Goal: Use online tool/utility: Utilize a website feature to perform a specific function

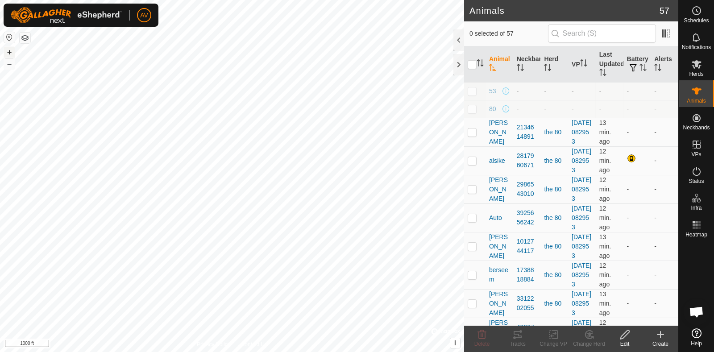
click at [12, 50] on button "+" at bounding box center [9, 52] width 11 height 11
click at [11, 62] on button "–" at bounding box center [9, 63] width 11 height 11
click at [11, 65] on button "–" at bounding box center [9, 63] width 11 height 11
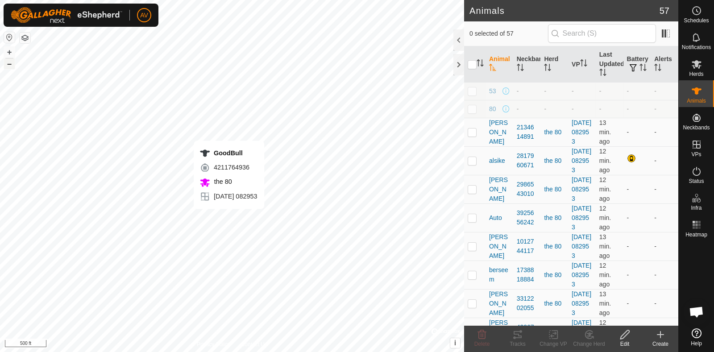
checkbox input "true"
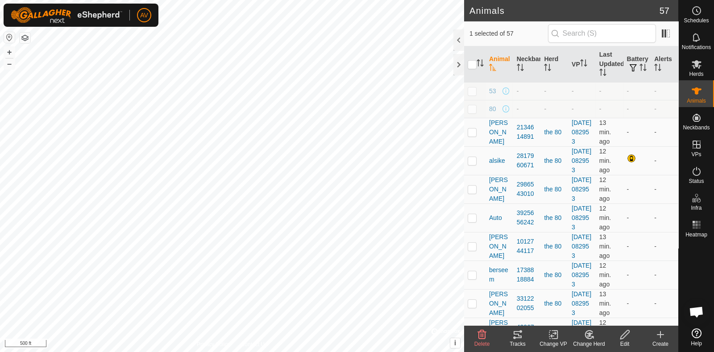
click at [521, 332] on icon at bounding box center [520, 331] width 3 height 3
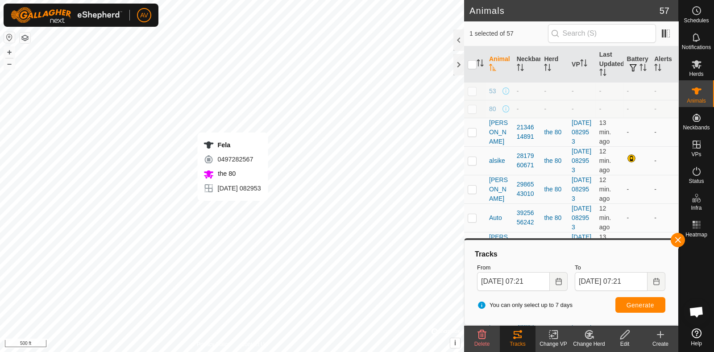
checkbox input "true"
checkbox input "false"
click at [637, 307] on span "Generate" at bounding box center [640, 305] width 28 height 7
click at [11, 53] on button "+" at bounding box center [9, 52] width 11 height 11
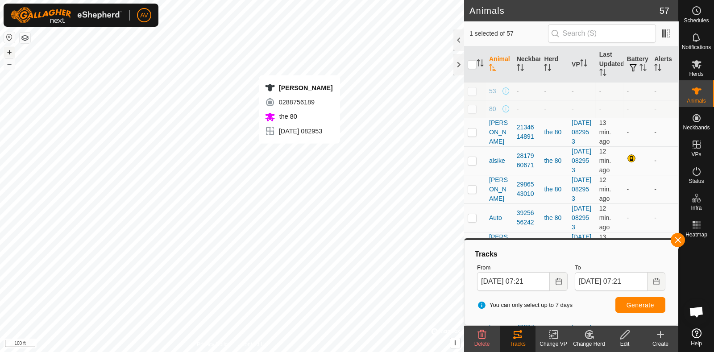
checkbox input "false"
checkbox input "true"
click at [623, 296] on div "You can only select up to 7 days Generate" at bounding box center [570, 305] width 195 height 21
click at [632, 307] on span "Generate" at bounding box center [640, 305] width 28 height 7
checkbox input "true"
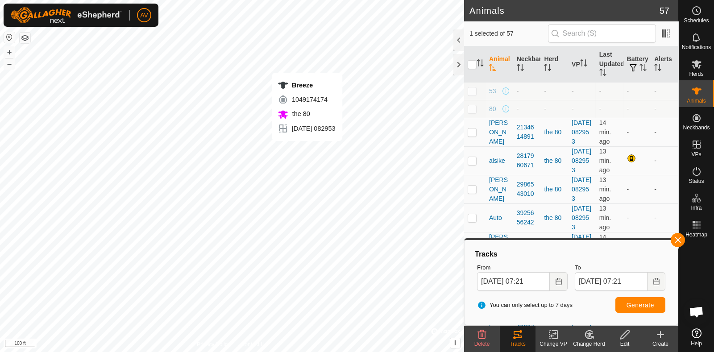
checkbox input "false"
click at [651, 302] on span "Generate" at bounding box center [640, 305] width 28 height 7
click at [10, 63] on button "–" at bounding box center [9, 63] width 11 height 11
click at [7, 52] on button "+" at bounding box center [9, 52] width 11 height 11
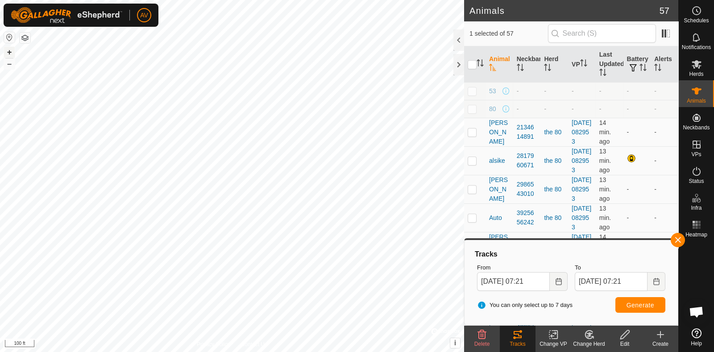
click at [7, 52] on button "+" at bounding box center [9, 52] width 11 height 11
checkbox input "true"
checkbox input "false"
click at [646, 313] on div "You can only select up to 7 days Generate" at bounding box center [570, 305] width 195 height 21
click at [641, 300] on button "Generate" at bounding box center [640, 305] width 50 height 16
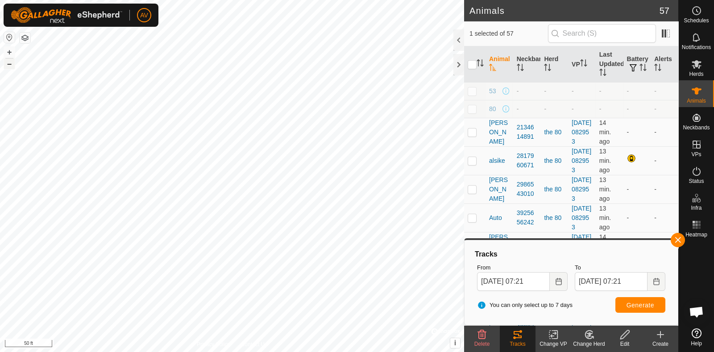
click at [11, 64] on button "–" at bounding box center [9, 63] width 11 height 11
